Goal: Transaction & Acquisition: Register for event/course

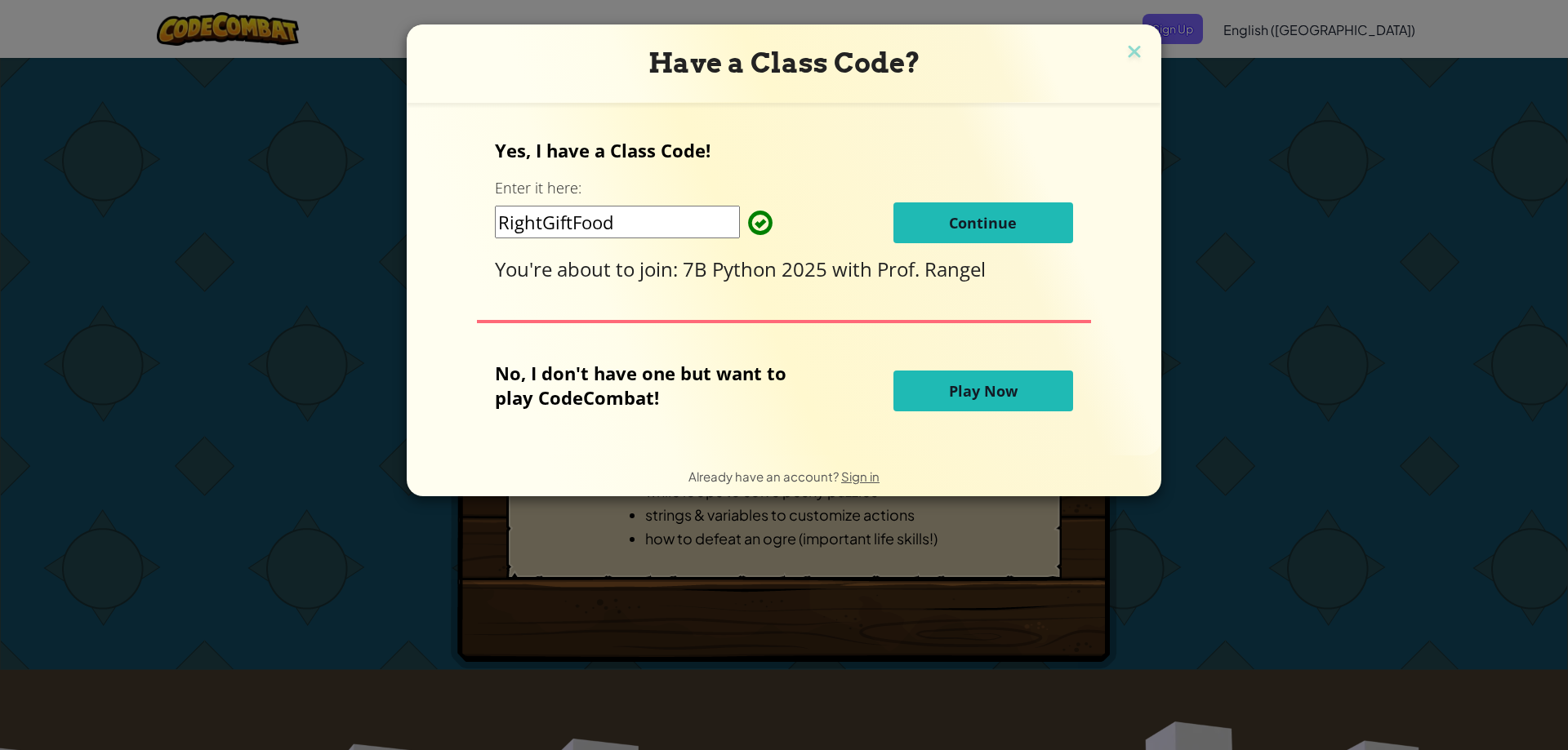
click at [970, 234] on button "Continue" at bounding box center [983, 223] width 180 height 41
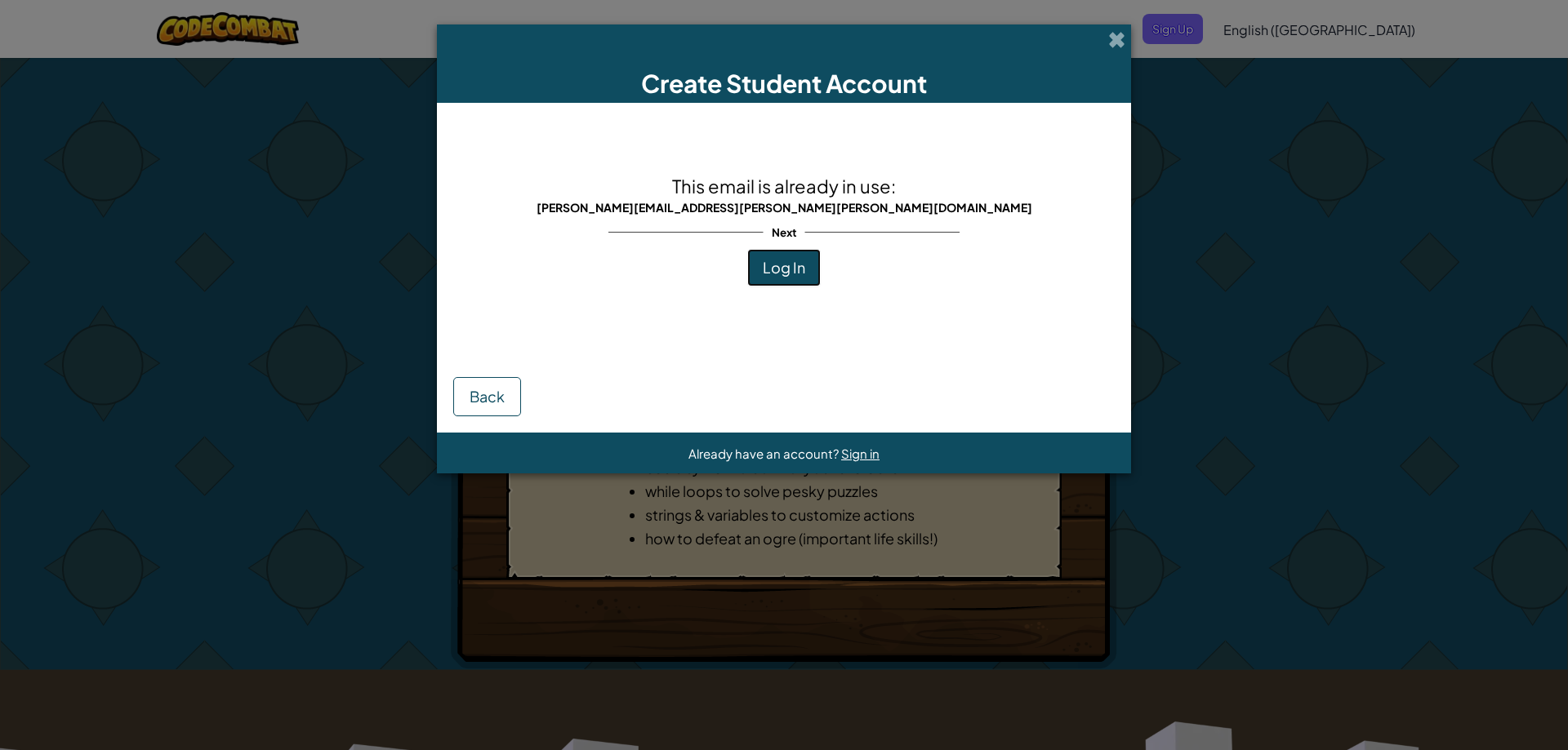
click at [772, 276] on span "Log In" at bounding box center [783, 267] width 43 height 19
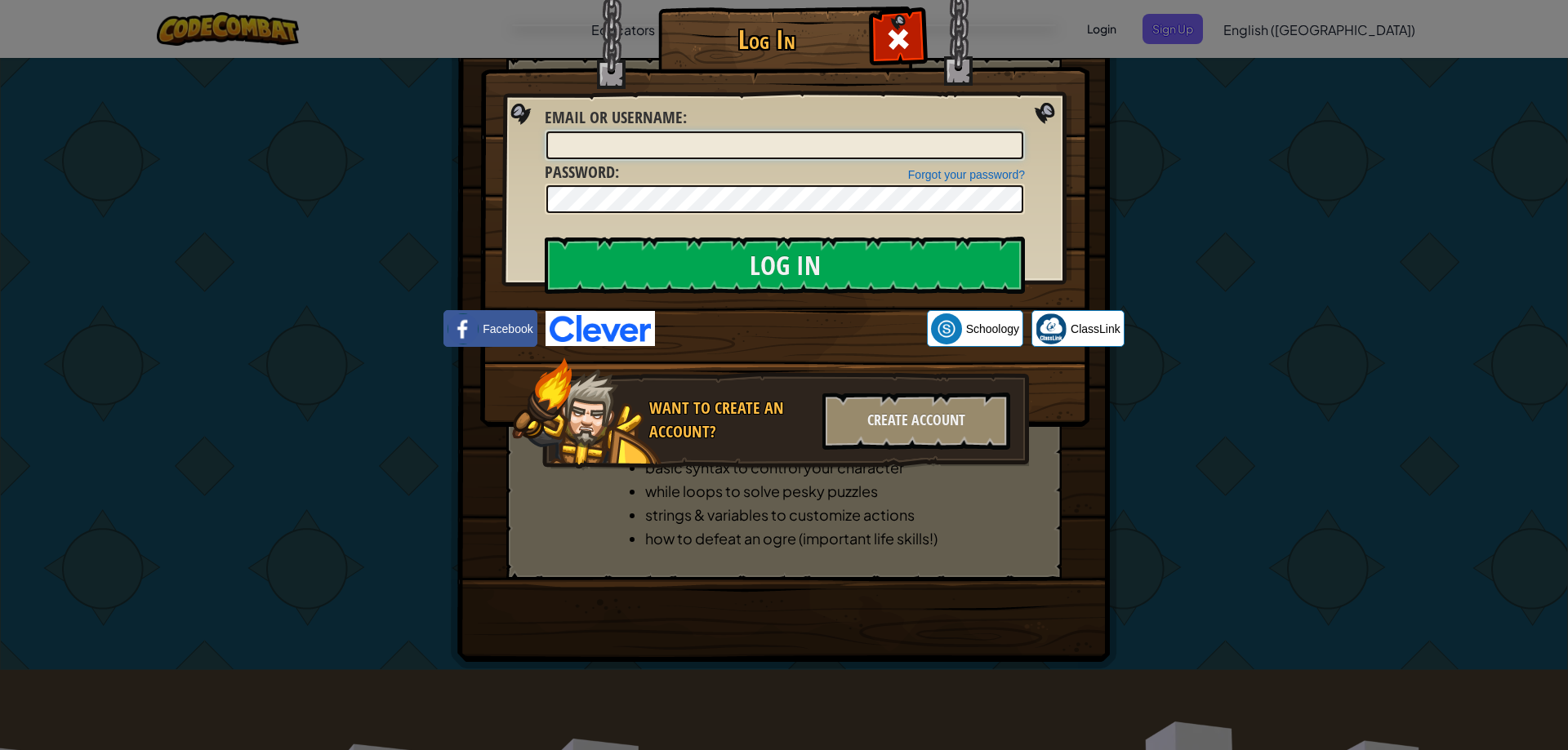
click at [740, 151] on input "Email or Username :" at bounding box center [785, 145] width 477 height 27
click at [904, 45] on span at bounding box center [899, 40] width 27 height 27
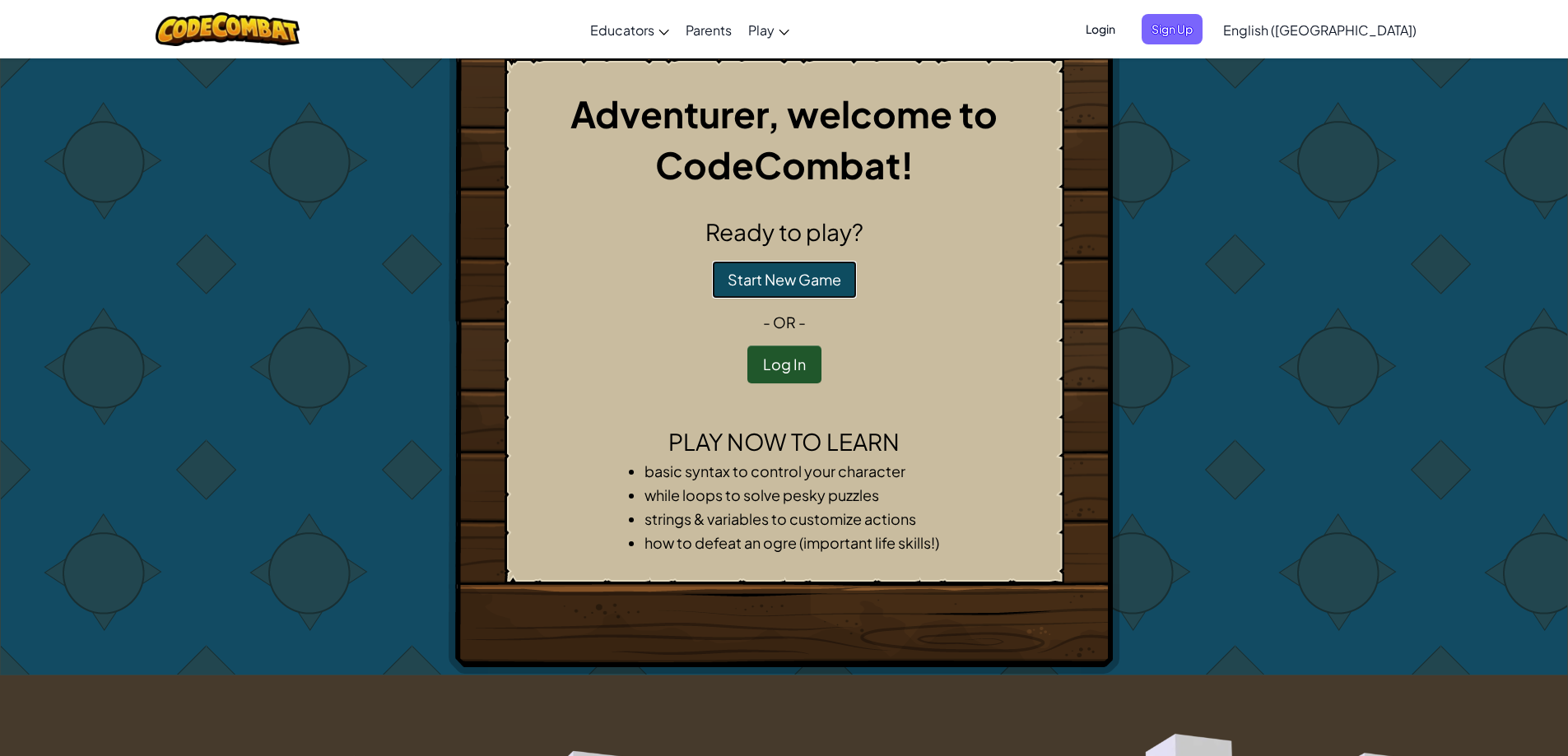
click at [770, 272] on button "Start New Game" at bounding box center [784, 280] width 145 height 38
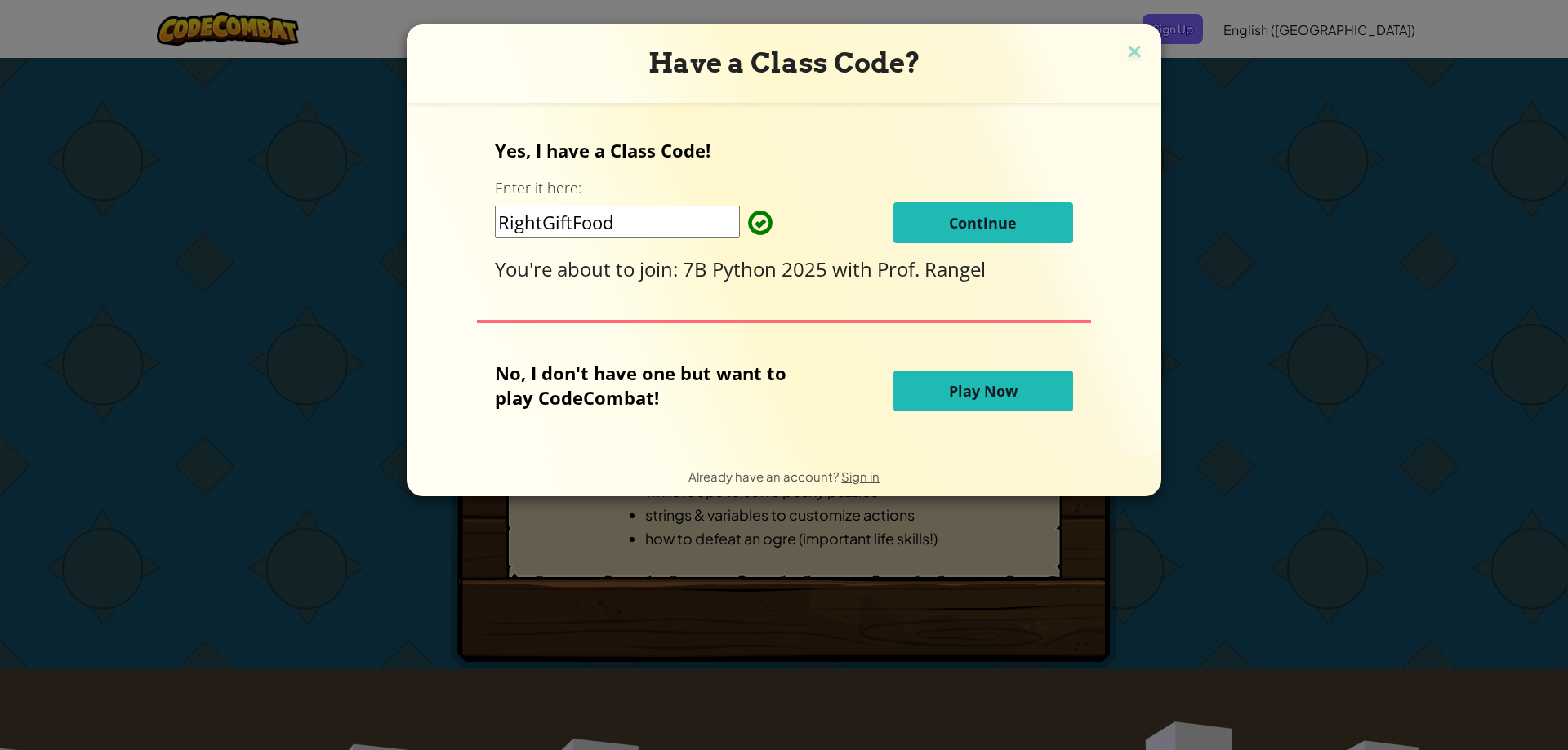
click at [949, 214] on span "Continue" at bounding box center [983, 223] width 68 height 20
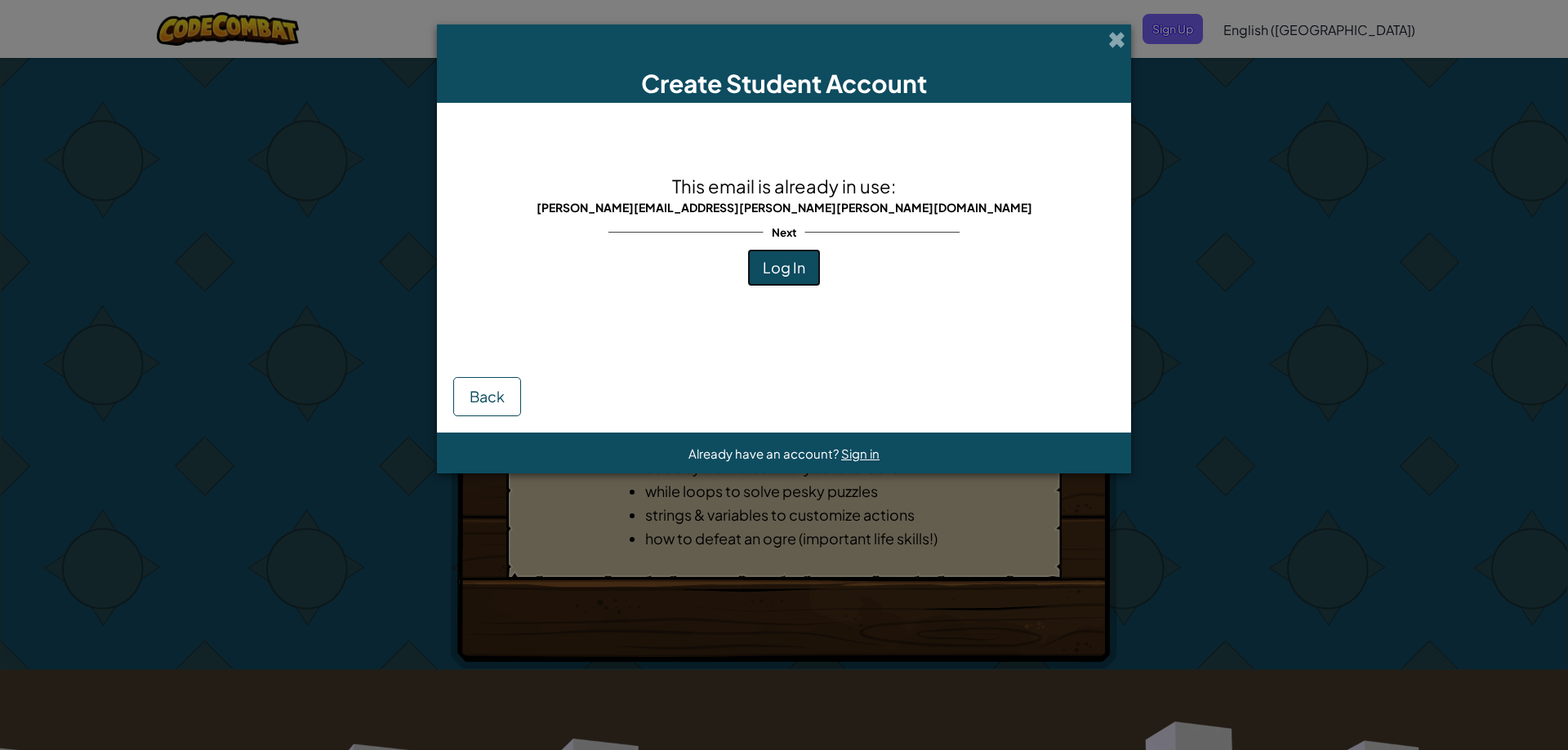
click at [806, 275] on button "Log In" at bounding box center [784, 268] width 74 height 38
